Goal: Task Accomplishment & Management: Use online tool/utility

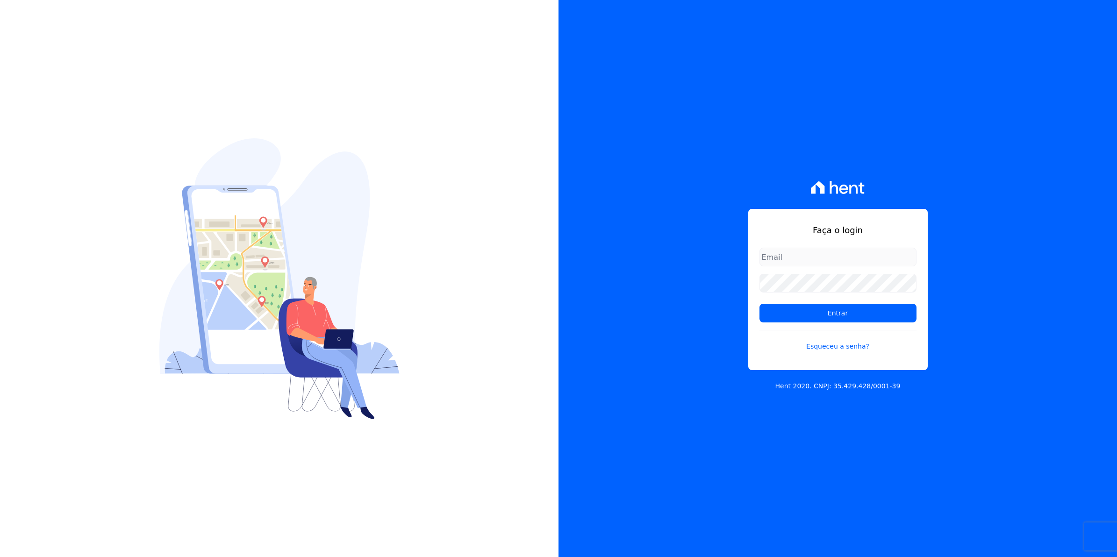
click at [828, 251] on input "email" at bounding box center [838, 257] width 157 height 19
type input "cobranca@munte.com.br"
click at [760, 304] on input "Entrar" at bounding box center [838, 313] width 157 height 19
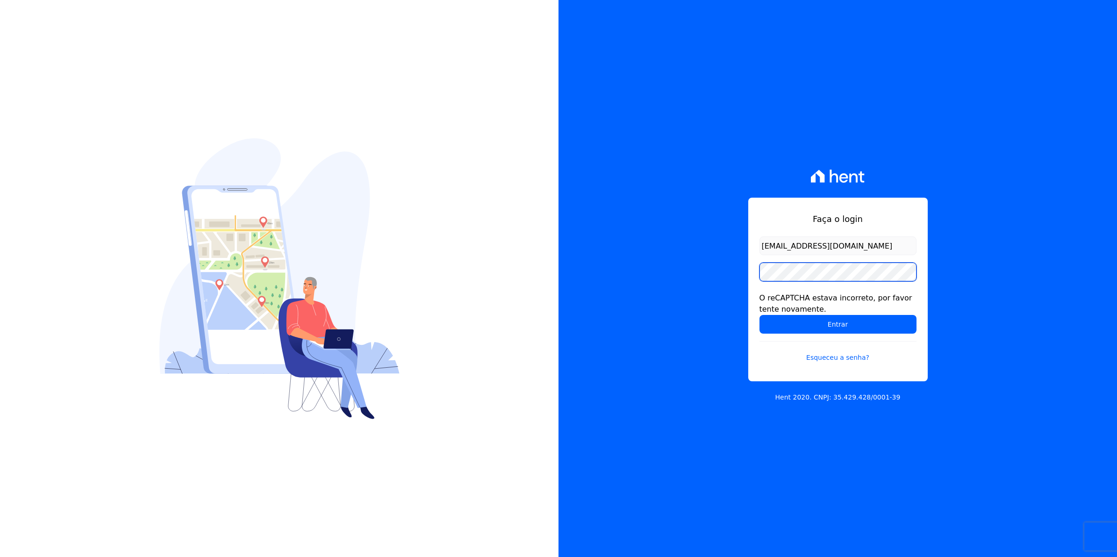
click at [760, 315] on input "Entrar" at bounding box center [838, 324] width 157 height 19
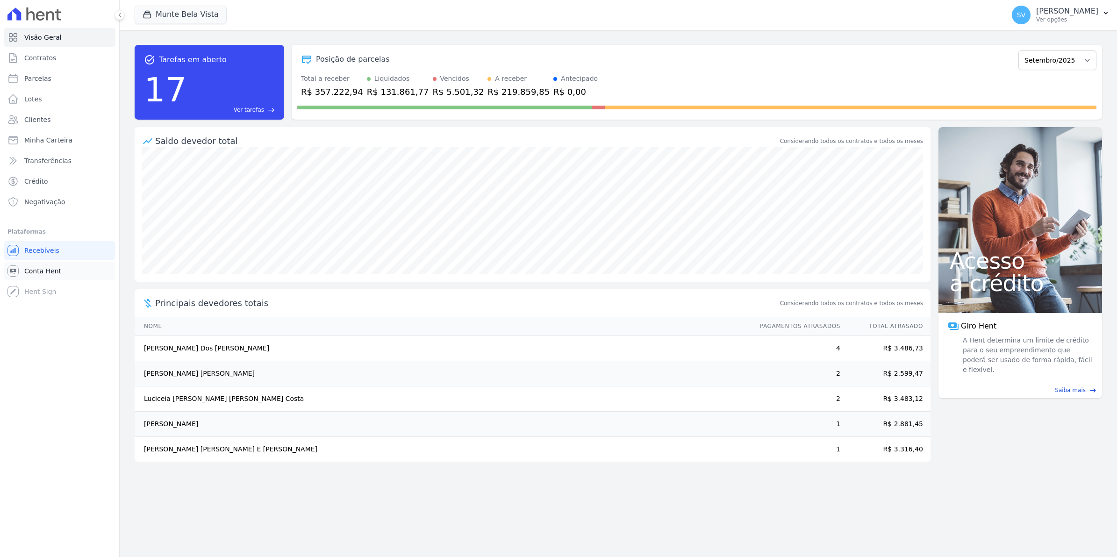
click at [57, 276] on link "Conta Hent" at bounding box center [60, 271] width 112 height 19
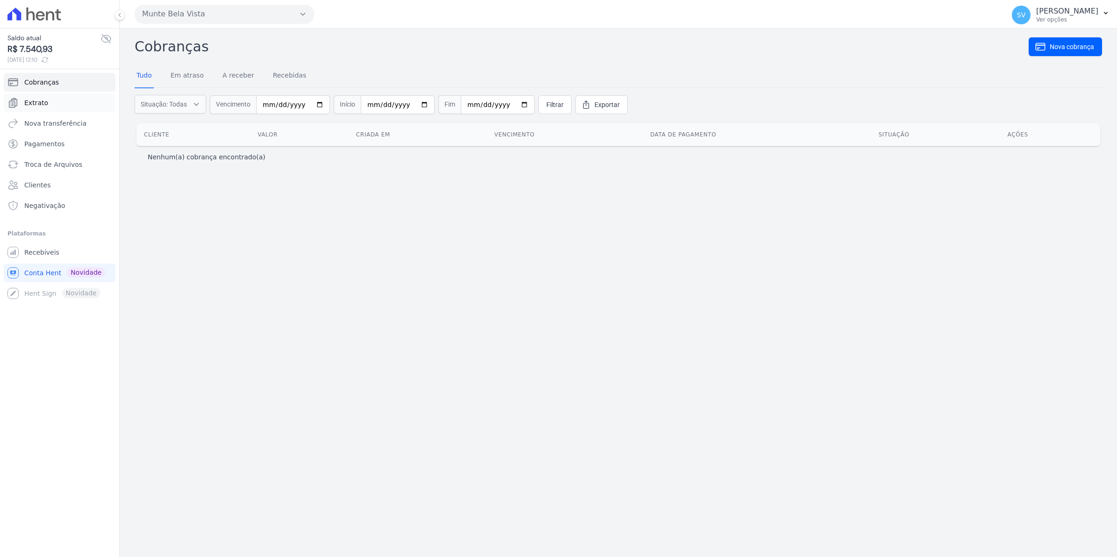
click at [43, 99] on span "Extrato" at bounding box center [36, 102] width 24 height 9
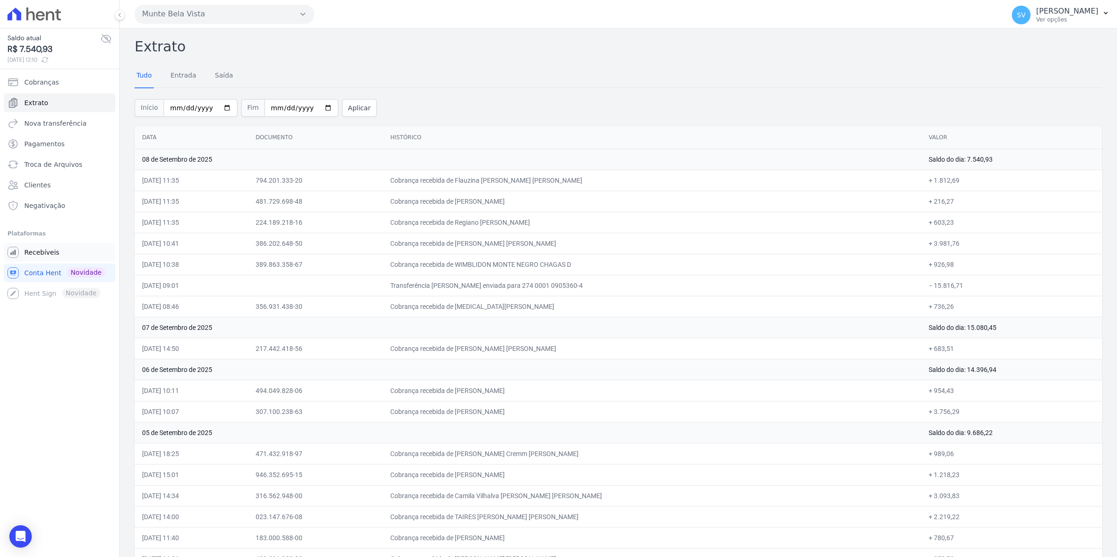
click at [48, 256] on span "Recebíveis" at bounding box center [41, 252] width 35 height 9
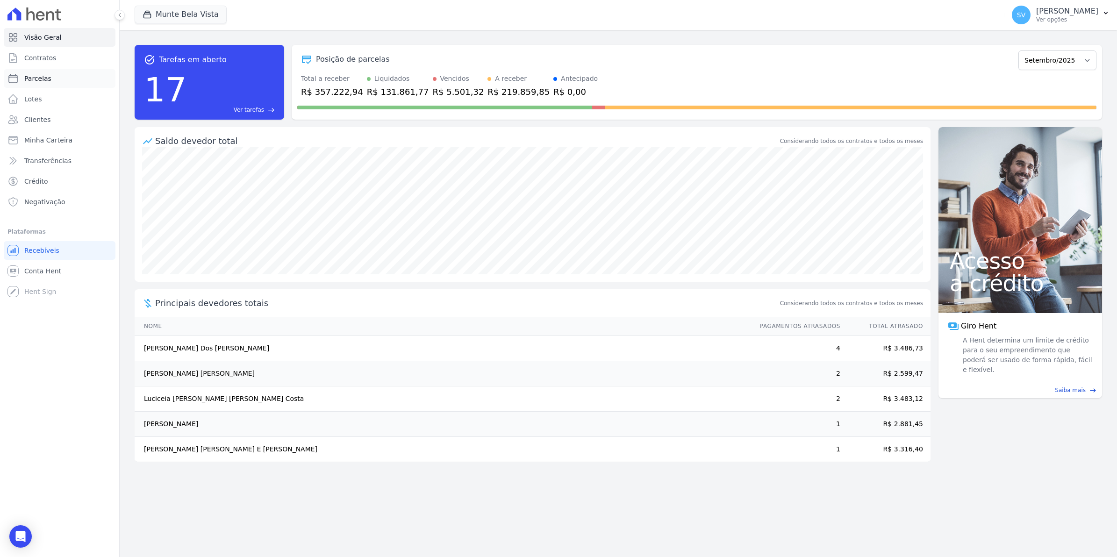
click at [22, 76] on link "Parcelas" at bounding box center [60, 78] width 112 height 19
select select
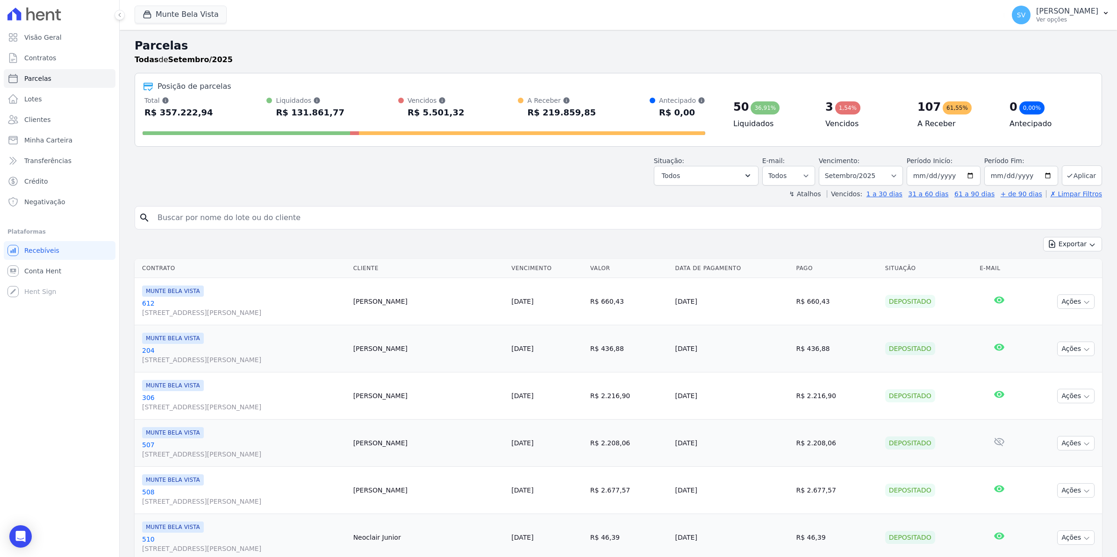
click at [1031, 14] on span "SV" at bounding box center [1021, 15] width 19 height 19
click at [1048, 108] on link "Exportar retornos" at bounding box center [1058, 102] width 120 height 17
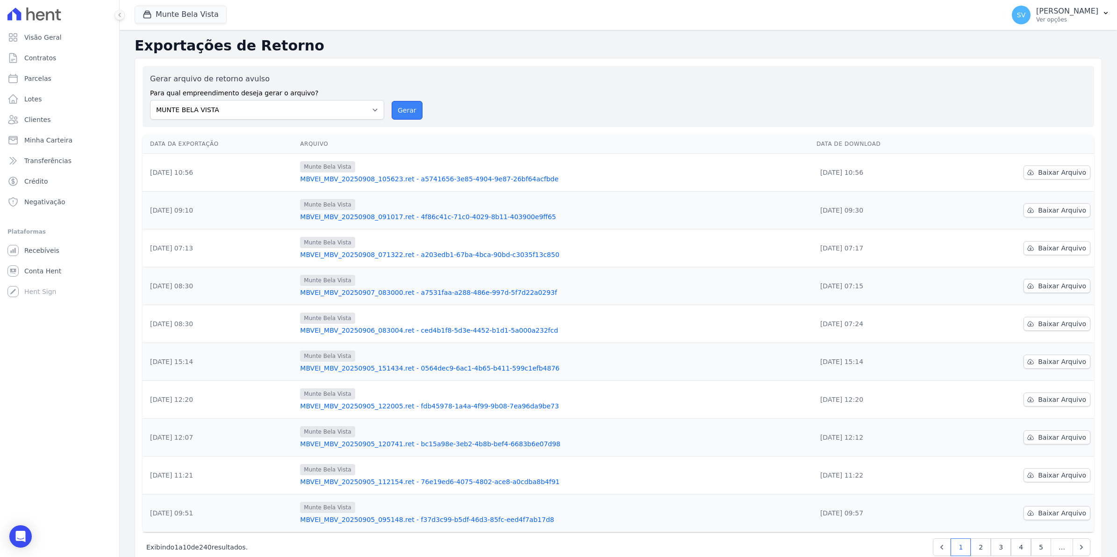
click at [393, 106] on button "Gerar" at bounding box center [407, 110] width 31 height 19
click at [403, 106] on button "Gerar" at bounding box center [407, 110] width 31 height 19
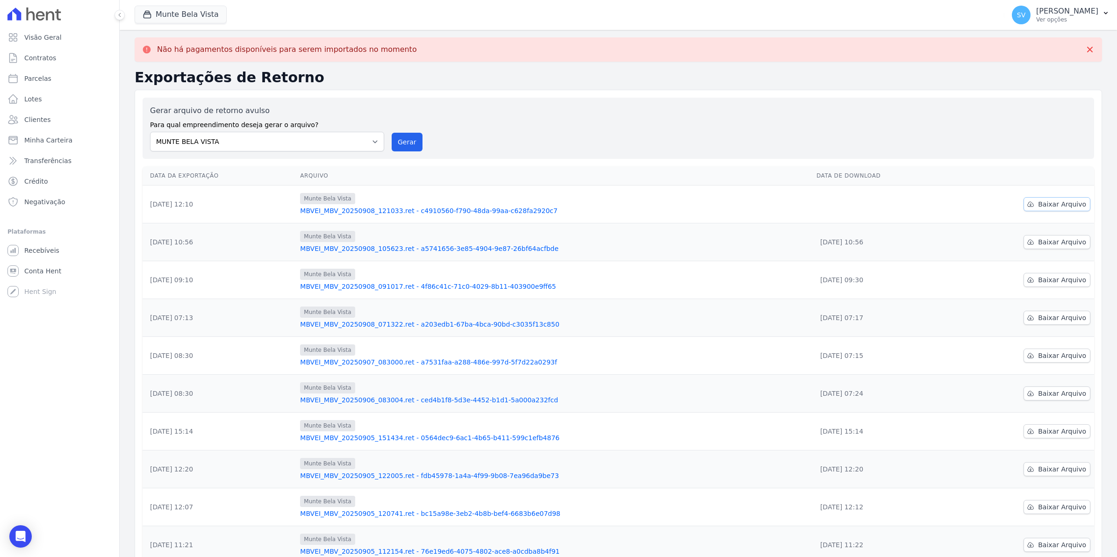
click at [1041, 204] on span "Baixar Arquivo" at bounding box center [1062, 204] width 48 height 9
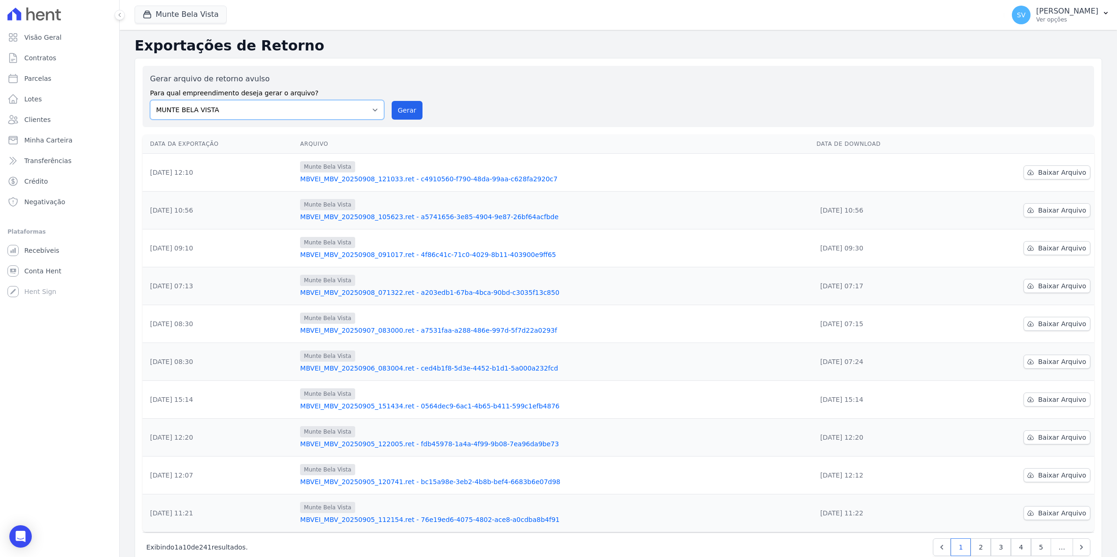
click at [302, 111] on select "MUNTE BELA VISTA" at bounding box center [267, 110] width 234 height 20
click at [504, 33] on div "Não há pagamentos disponíveis para serem importados no momento Exportações de R…" at bounding box center [619, 305] width 998 height 551
